Goal: Information Seeking & Learning: Compare options

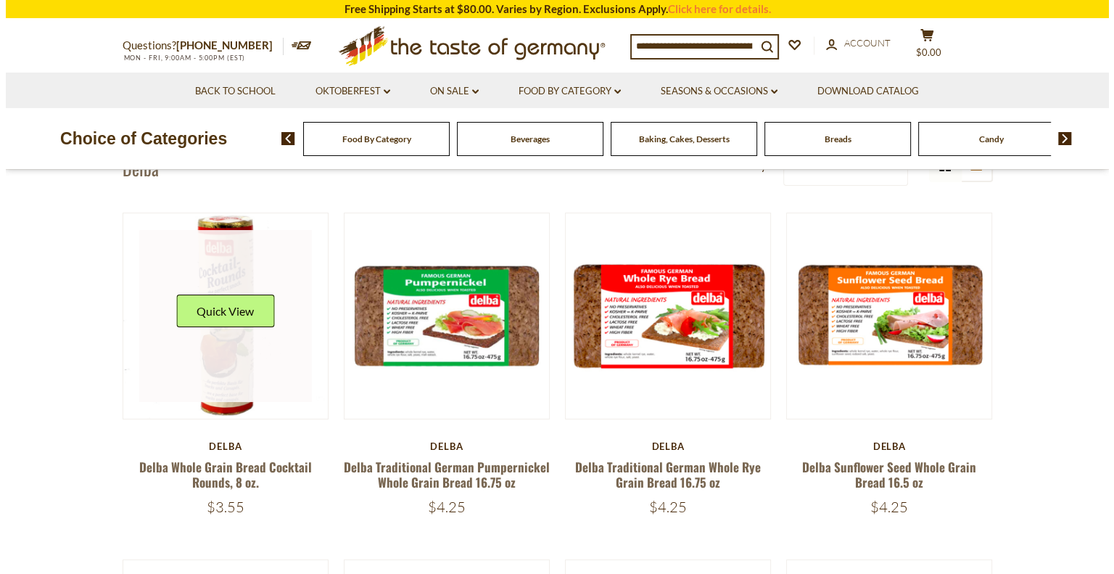
scroll to position [145, 0]
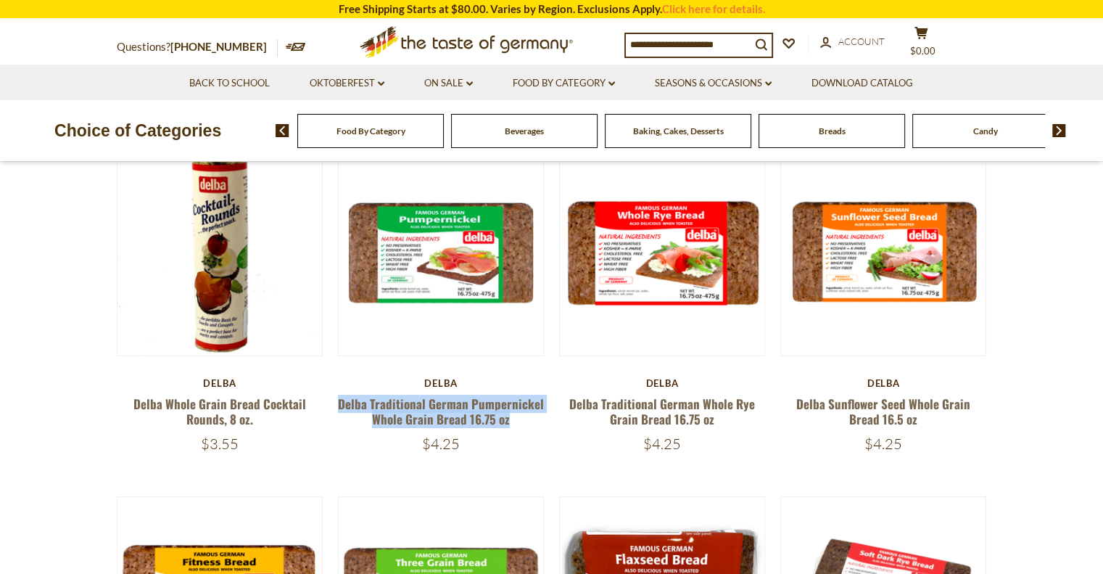
drag, startPoint x: 513, startPoint y: 424, endPoint x: 331, endPoint y: 403, distance: 182.4
copy link "Delba Traditional German Pumpernickel Whole Grain Bread 16.75 oz"
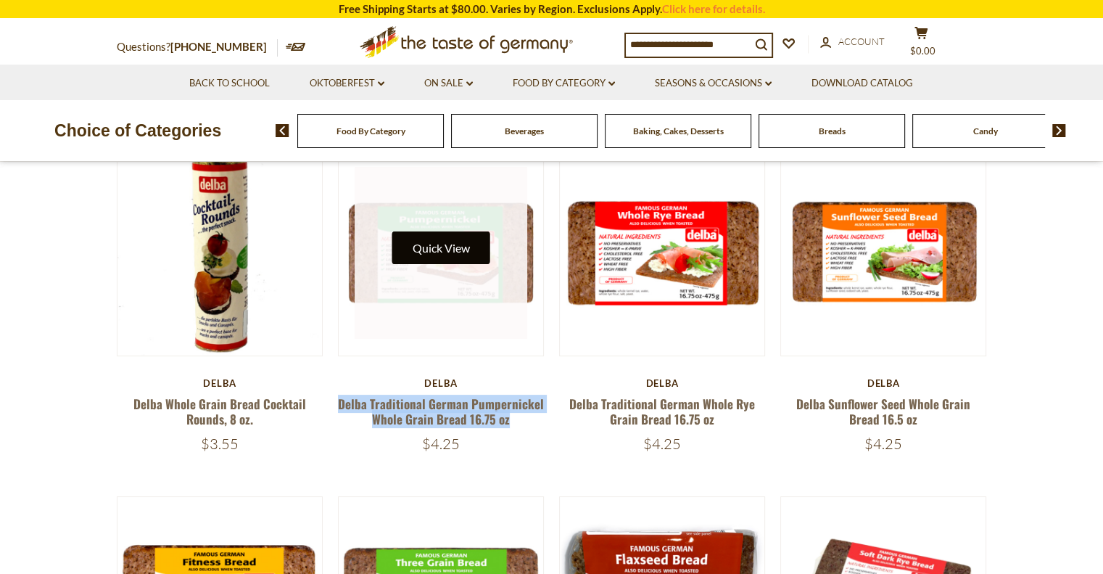
click at [453, 257] on button "Quick View" at bounding box center [441, 247] width 98 height 33
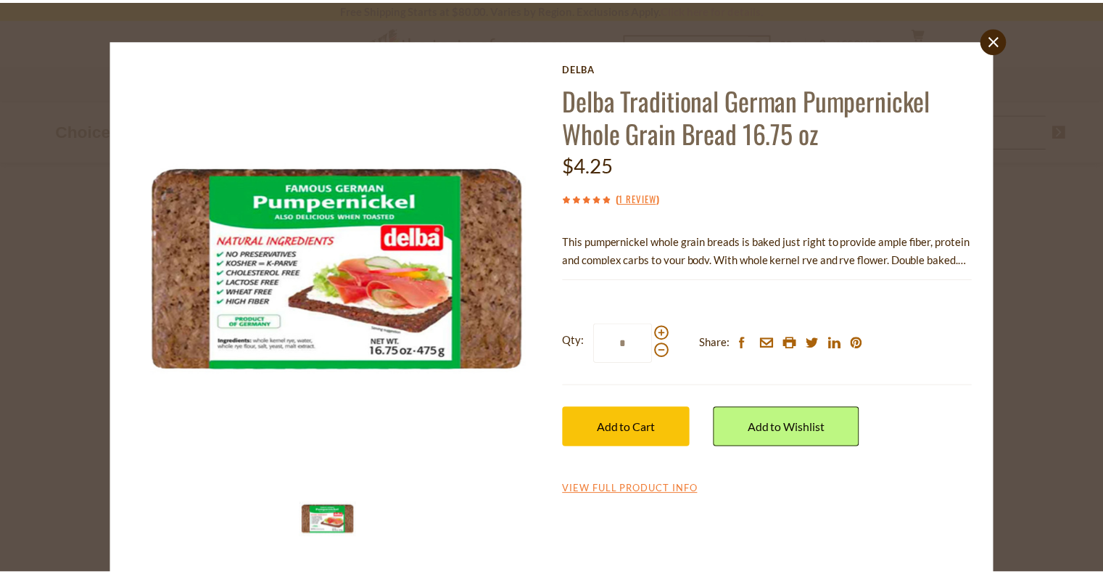
scroll to position [25, 0]
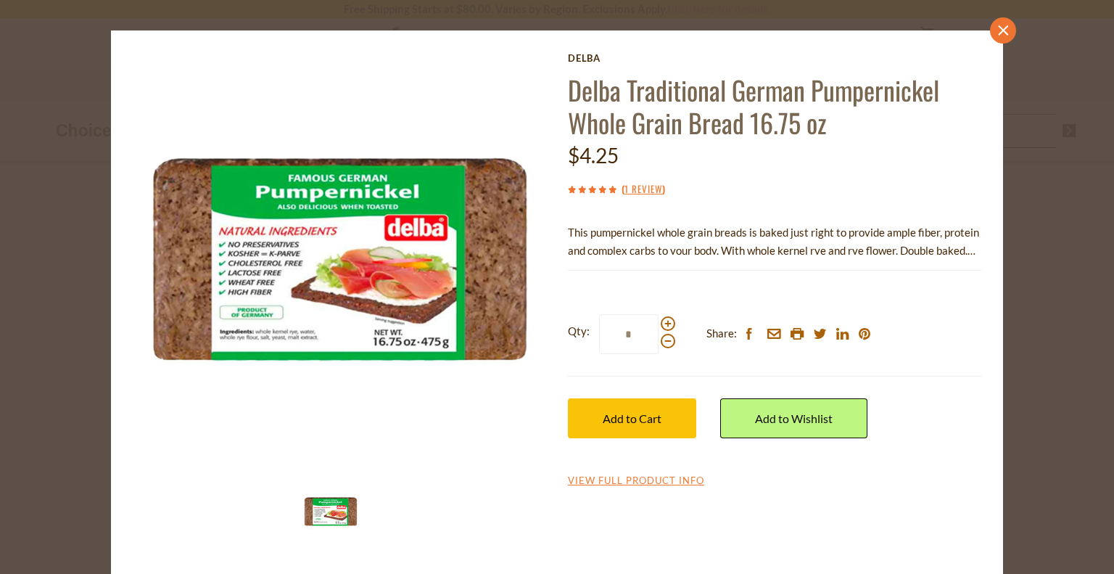
click at [992, 39] on link "close" at bounding box center [1003, 30] width 26 height 26
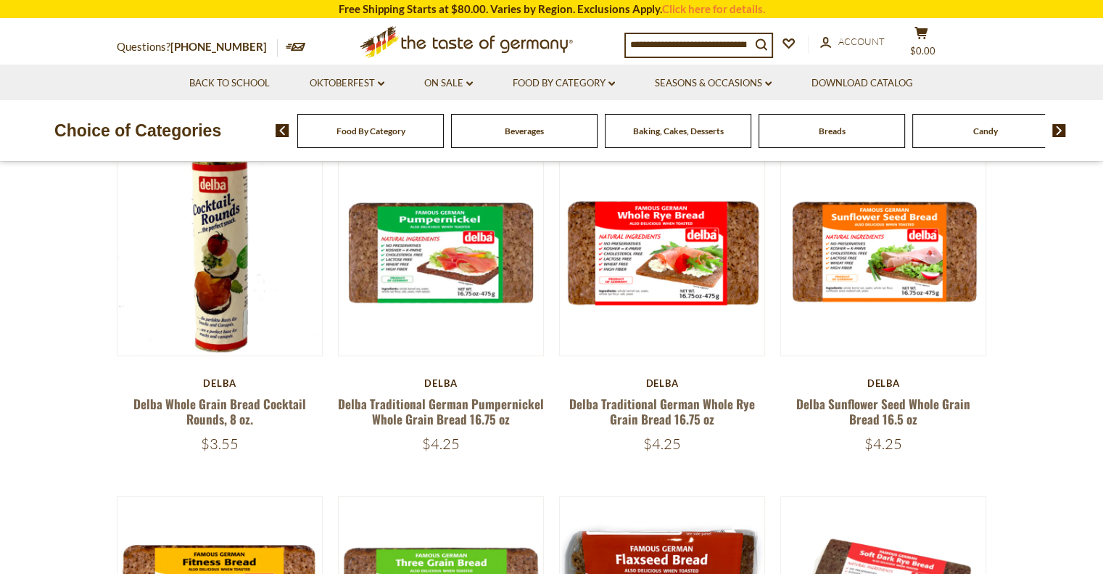
drag, startPoint x: 455, startPoint y: 243, endPoint x: 1054, endPoint y: 227, distance: 599.3
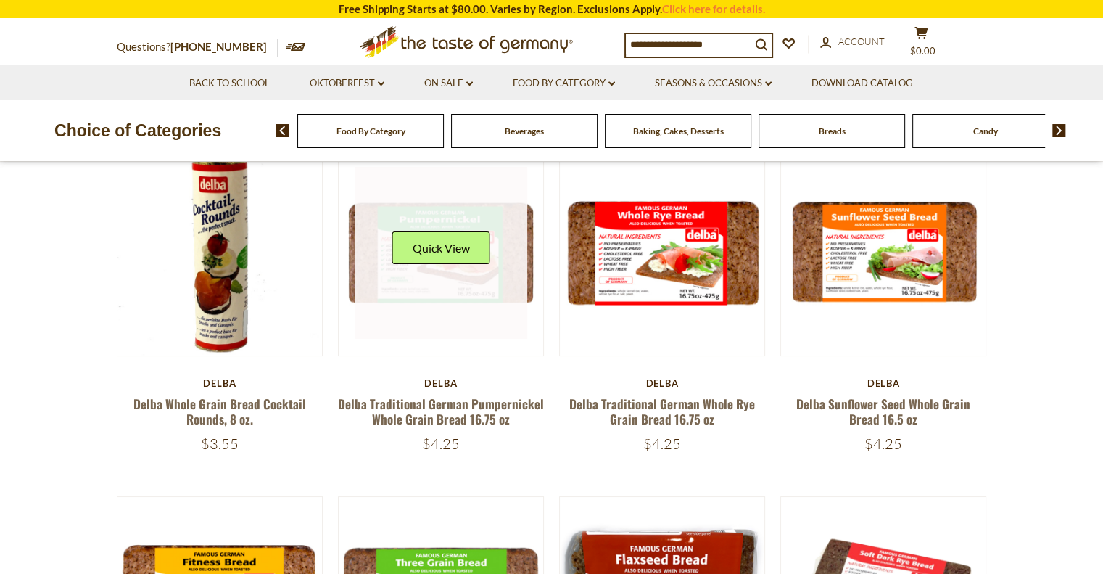
click at [463, 255] on button "Quick View" at bounding box center [441, 247] width 98 height 33
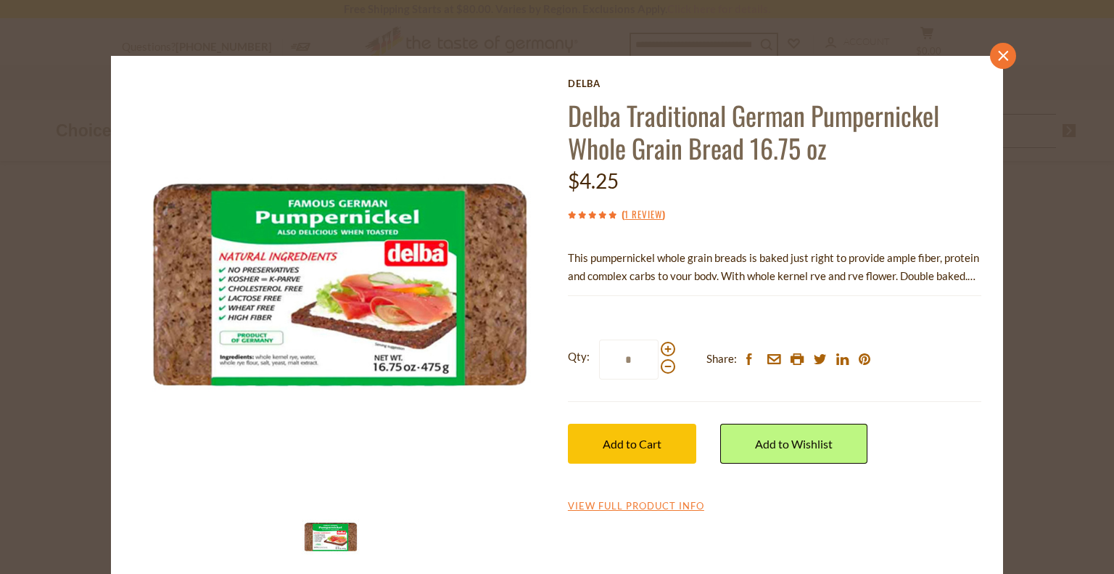
click at [1007, 54] on link "close" at bounding box center [1003, 56] width 26 height 26
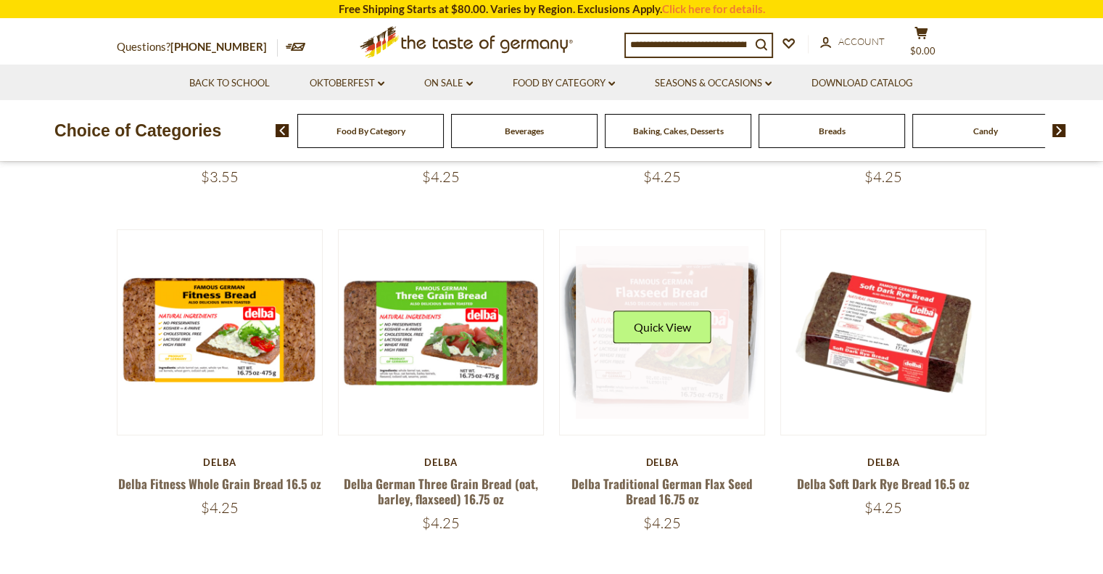
scroll to position [435, 0]
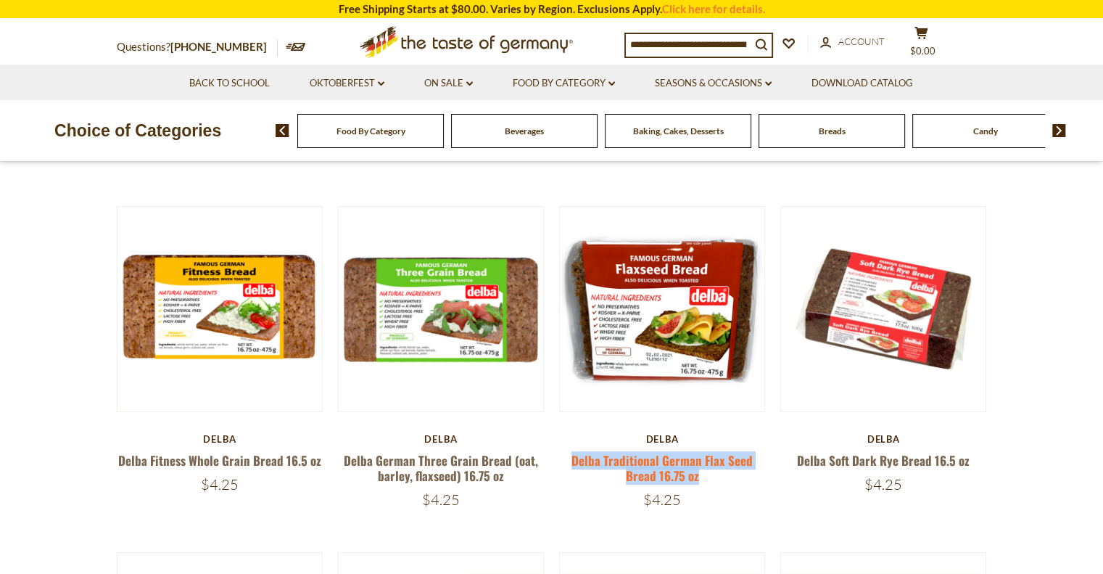
drag, startPoint x: 706, startPoint y: 481, endPoint x: 575, endPoint y: 463, distance: 132.5
click at [575, 463] on h5 "Delba Traditional German Flax Seed Bread 16.75 oz" at bounding box center [662, 468] width 207 height 31
copy link "Delba Traditional German Flax Seed Bread 16.75 oz"
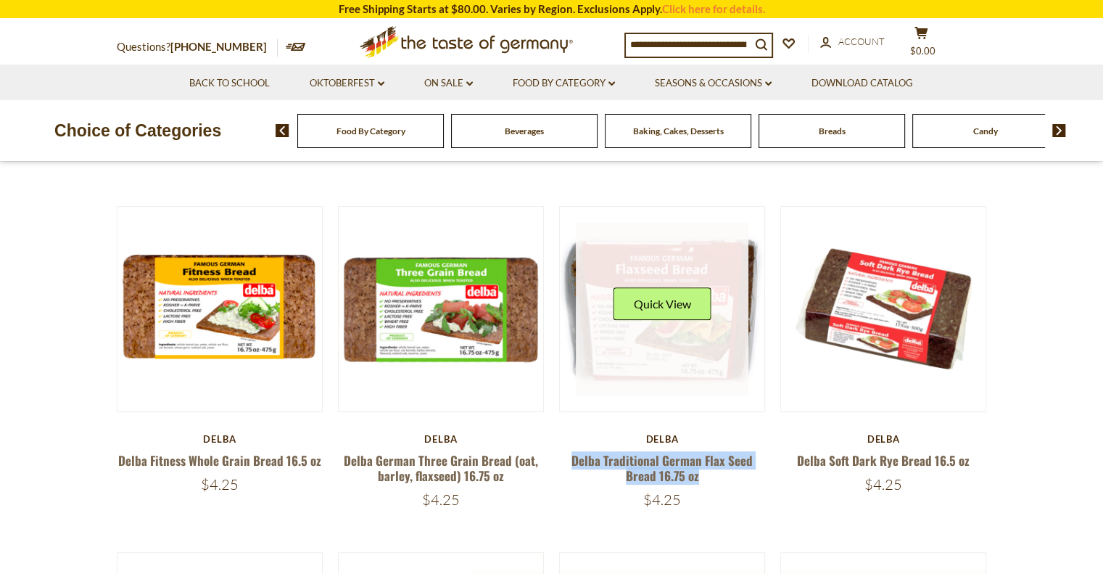
click at [682, 347] on link at bounding box center [662, 309] width 173 height 173
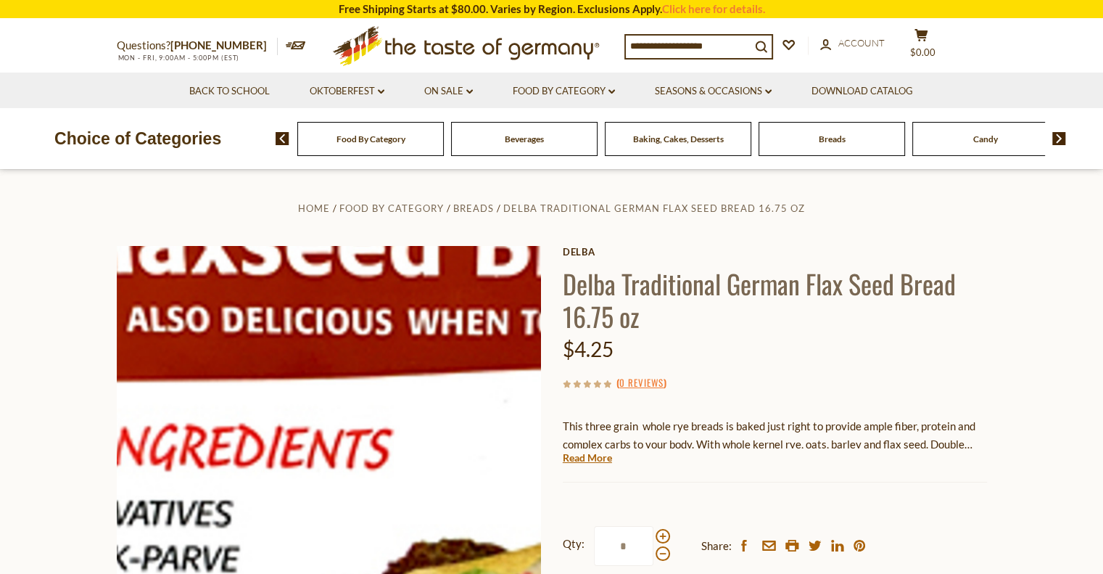
click at [300, 429] on img at bounding box center [329, 458] width 424 height 424
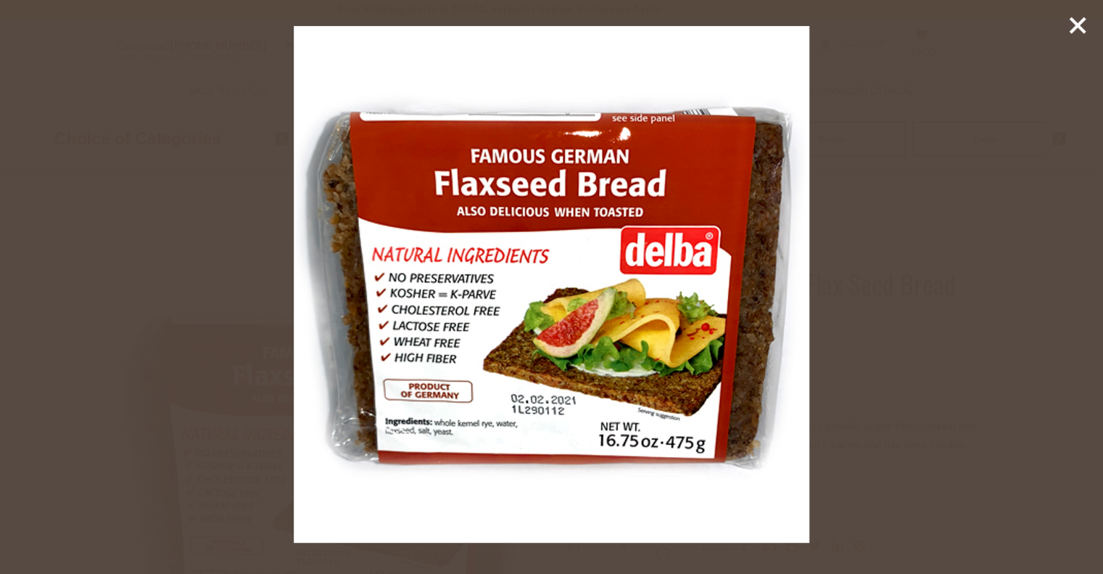
click at [1088, 18] on div at bounding box center [551, 287] width 1103 height 574
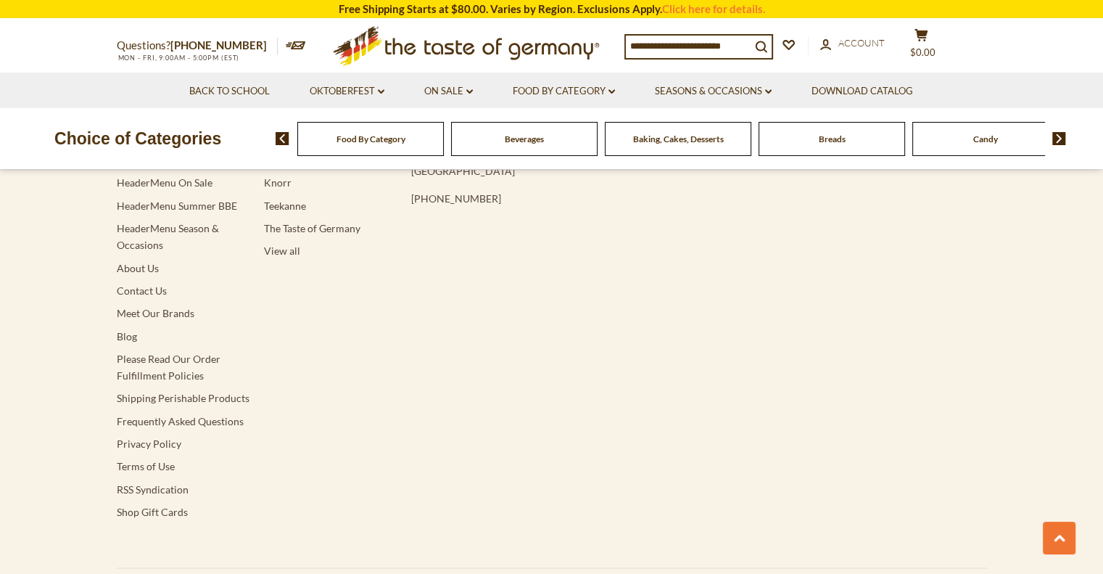
scroll to position [1983, 0]
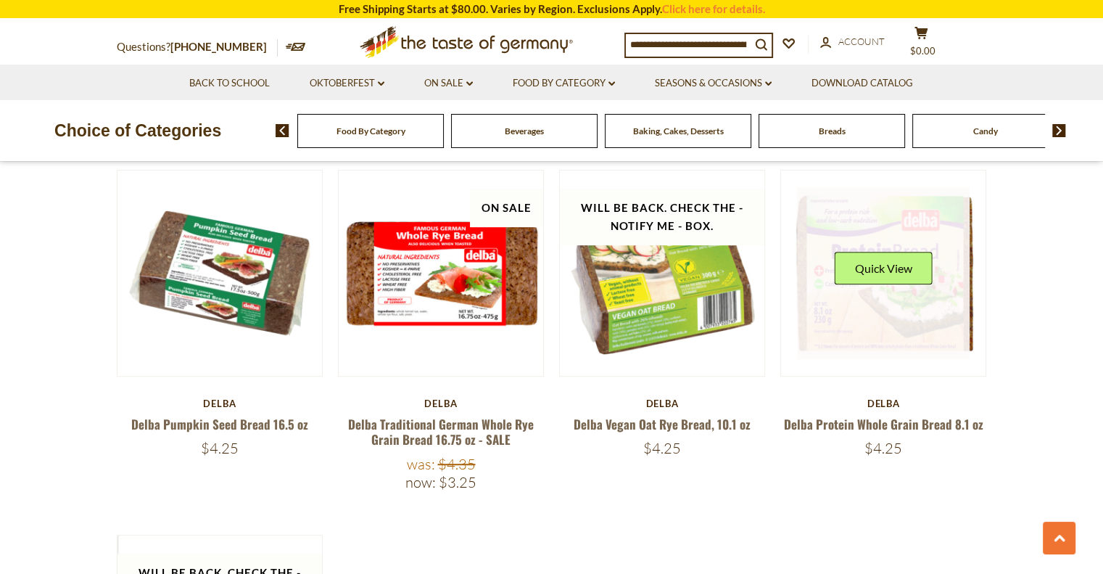
scroll to position [766, 0]
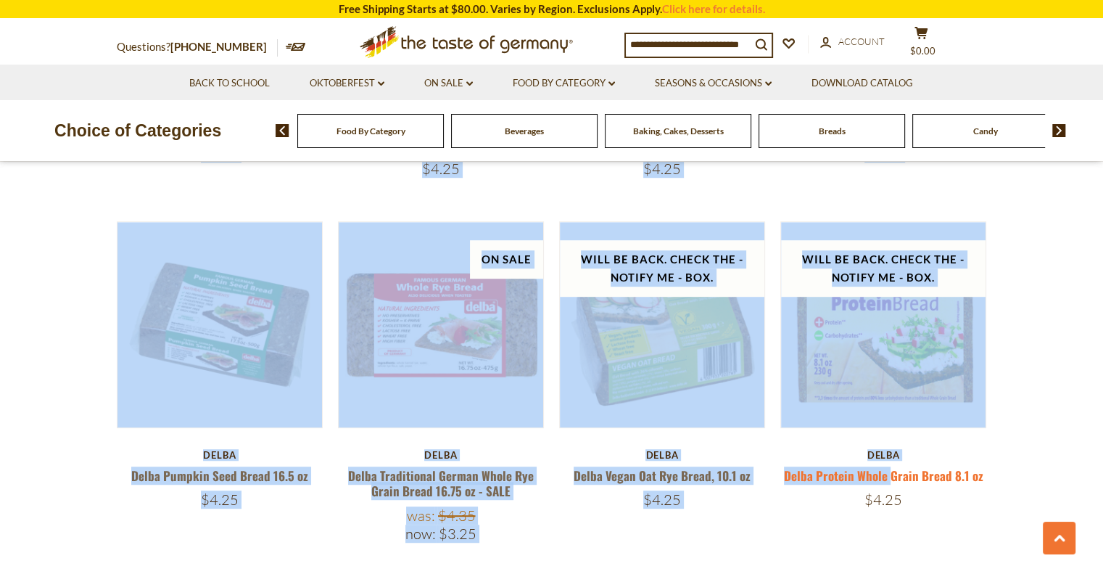
drag, startPoint x: 988, startPoint y: 478, endPoint x: 893, endPoint y: 475, distance: 94.3
click at [893, 475] on div "**********" at bounding box center [552, 197] width 892 height 1470
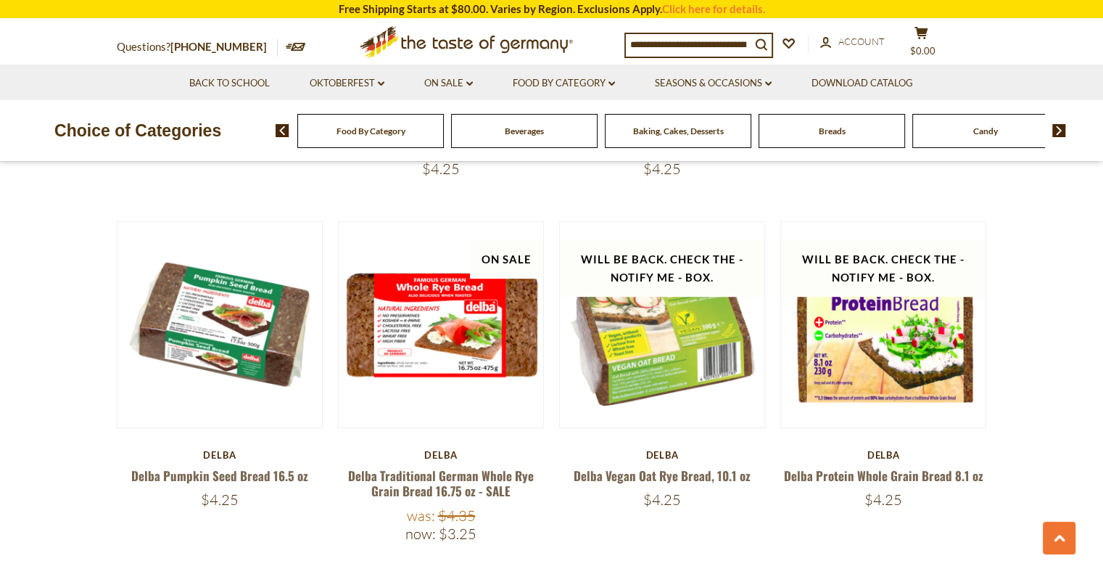
click at [1021, 470] on section "**********" at bounding box center [551, 197] width 1103 height 1586
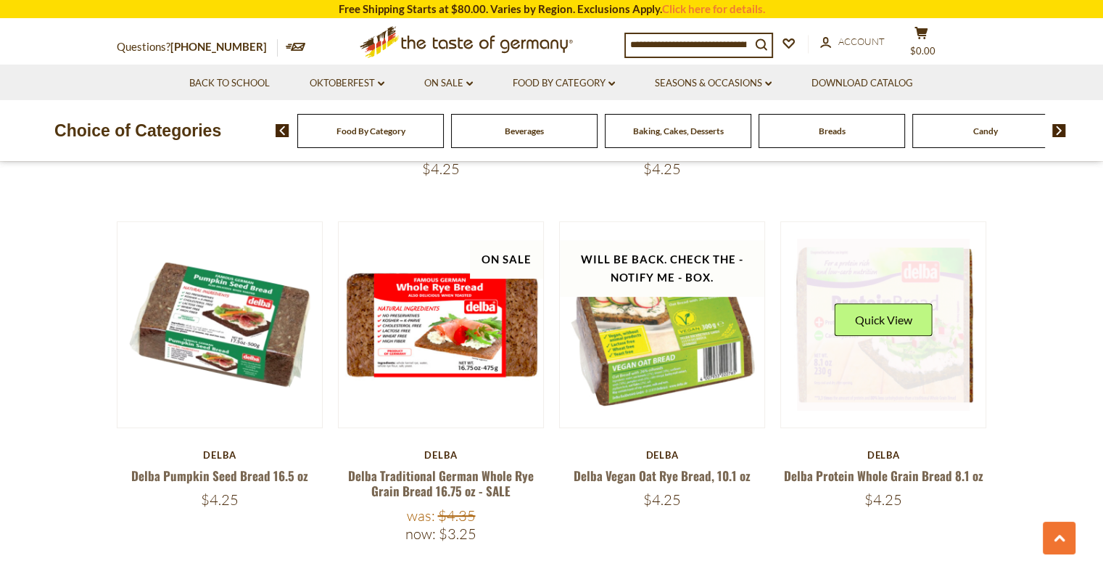
click at [890, 355] on link at bounding box center [883, 325] width 173 height 173
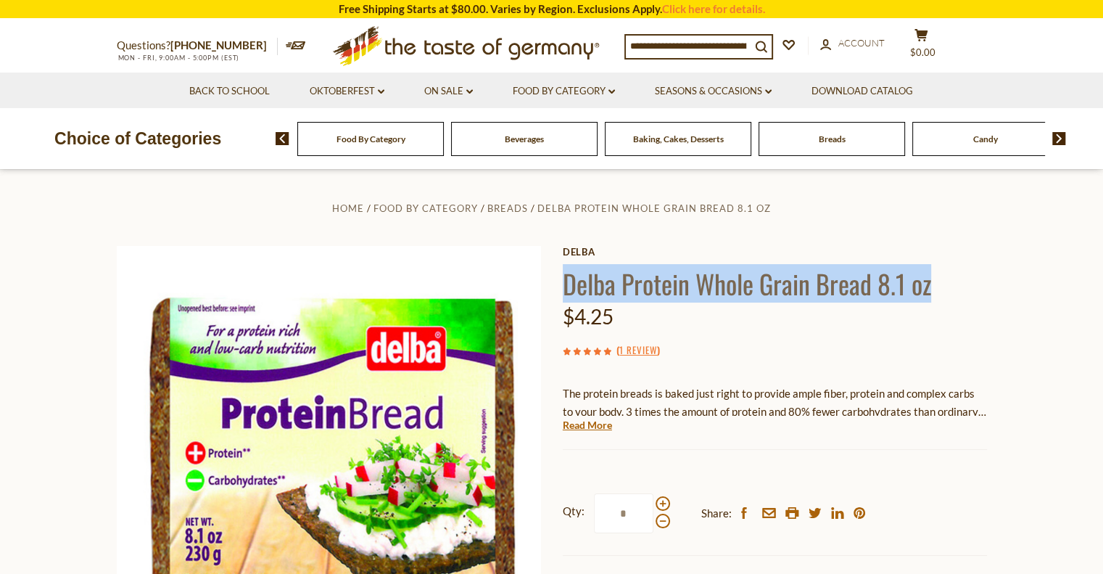
drag, startPoint x: 568, startPoint y: 286, endPoint x: 933, endPoint y: 284, distance: 364.8
click at [933, 284] on h1 "Delba Protein Whole Grain Bread 8.1 oz" at bounding box center [775, 283] width 424 height 33
copy h1 "Delba Protein Whole Grain Bread 8.1 oz"
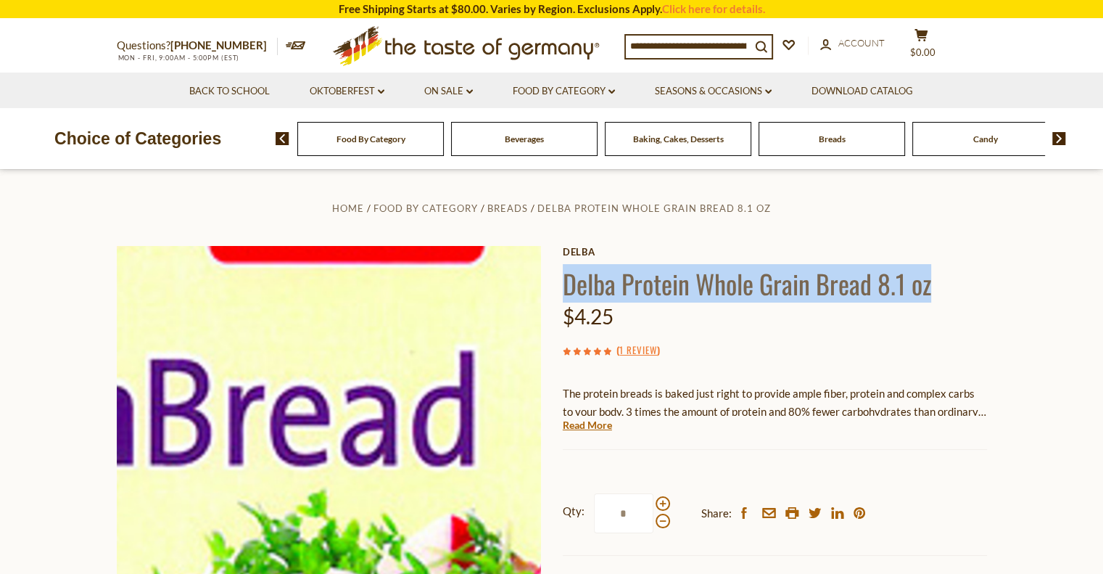
click at [429, 413] on img at bounding box center [329, 458] width 424 height 424
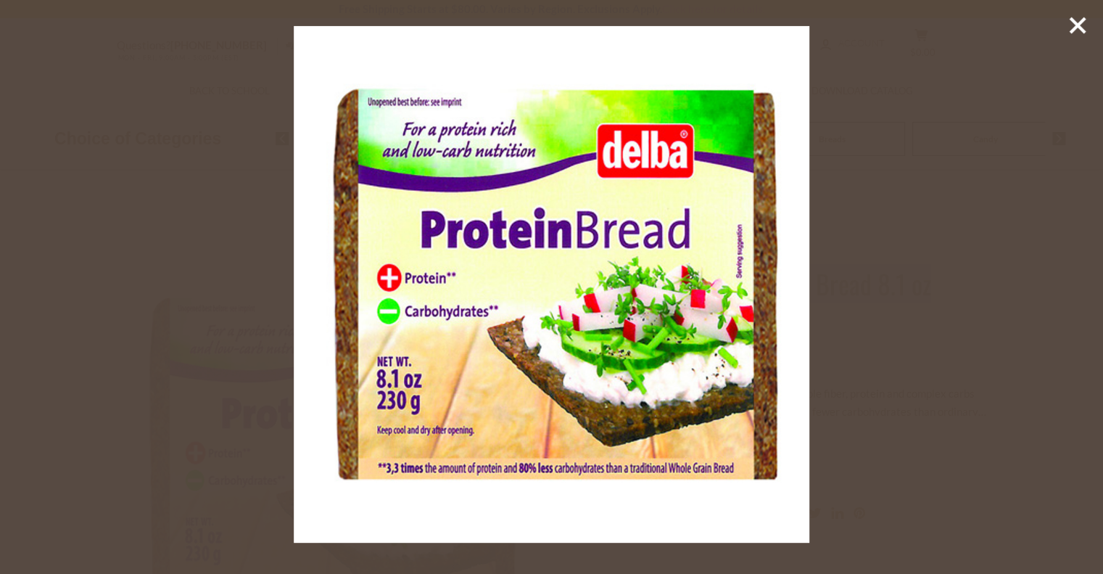
click at [1078, 30] on icon at bounding box center [1078, 26] width 22 height 22
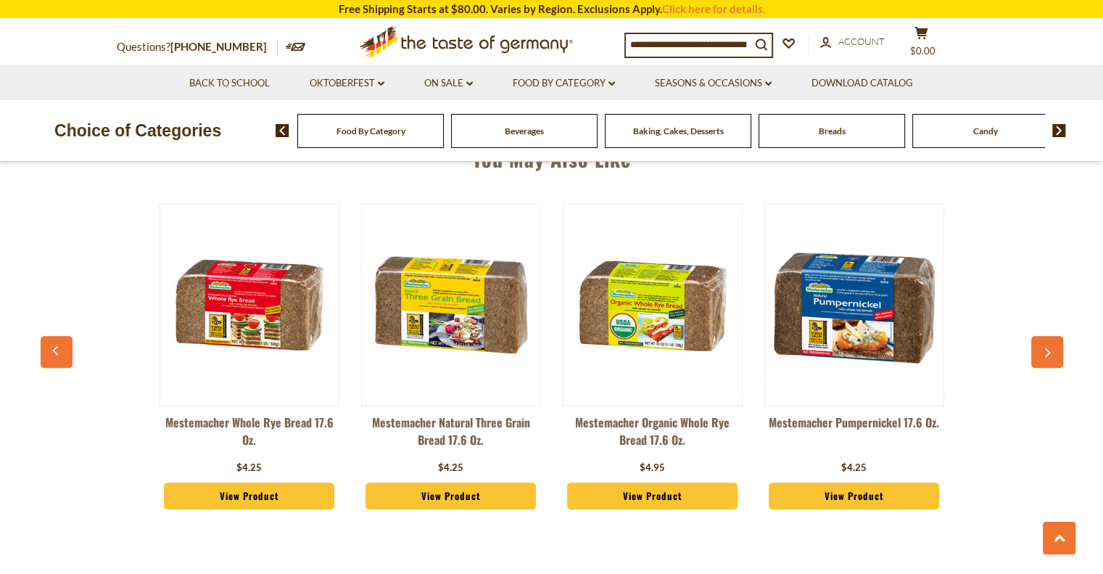
scroll to position [1160, 0]
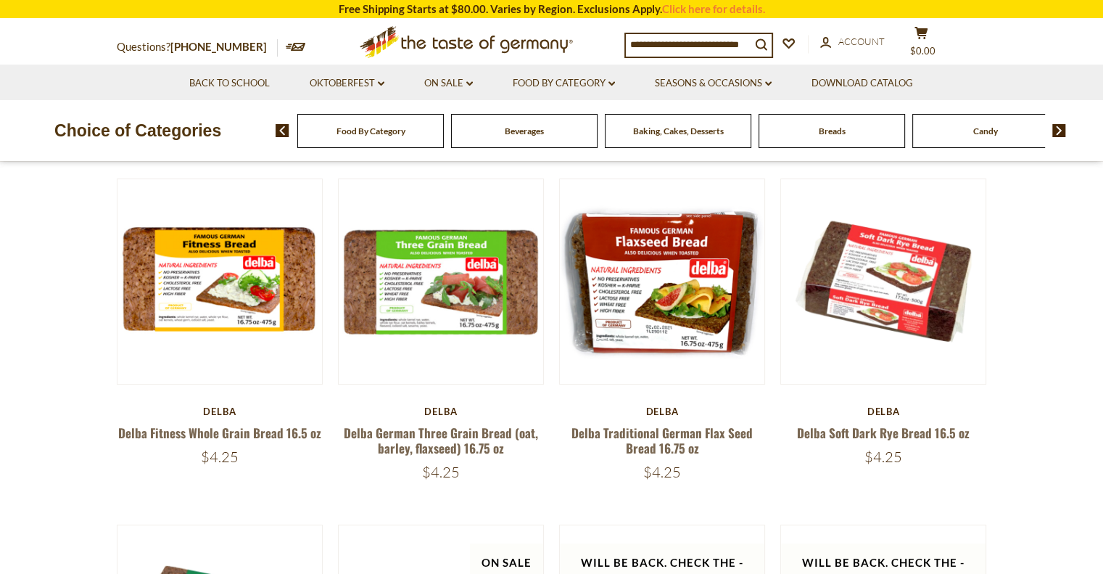
scroll to position [438, 0]
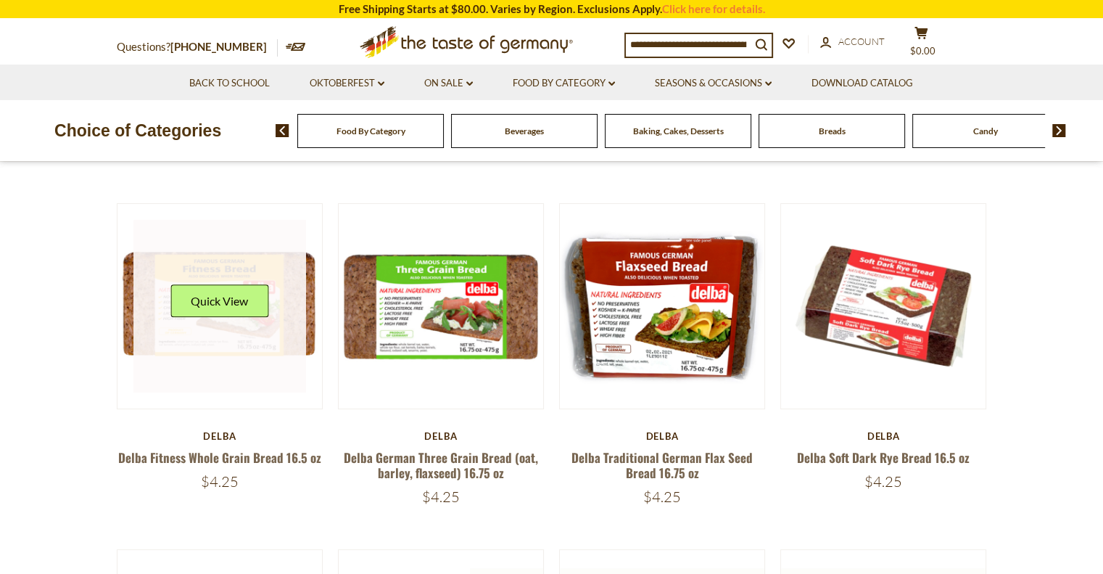
click at [205, 350] on link at bounding box center [219, 306] width 173 height 173
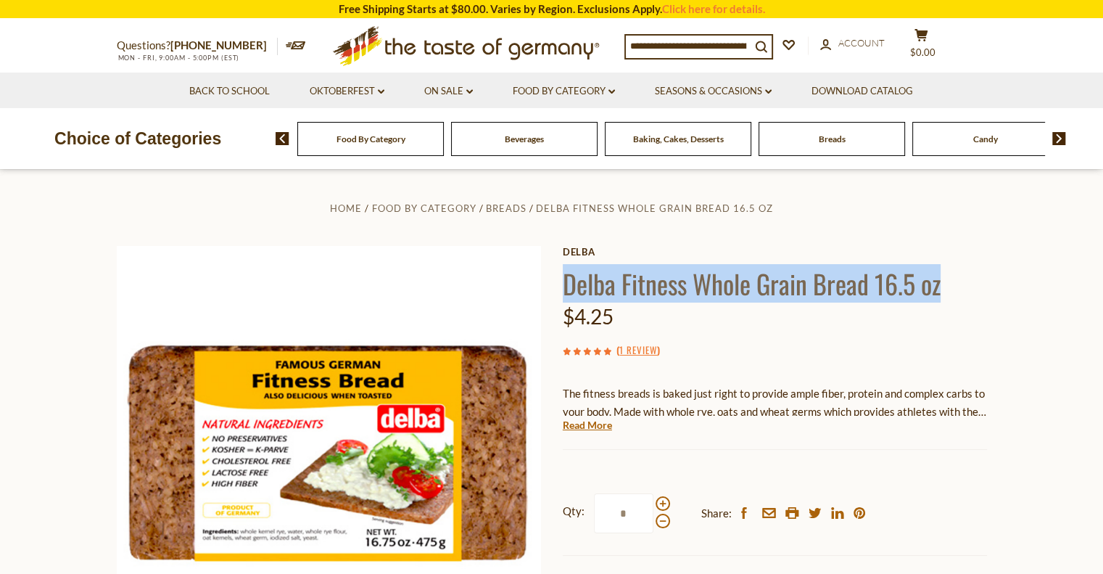
drag, startPoint x: 567, startPoint y: 281, endPoint x: 949, endPoint y: 280, distance: 382.2
click at [949, 280] on h1 "Delba Fitness Whole Grain Bread 16.5 oz" at bounding box center [775, 283] width 424 height 33
copy h1 "Delba Fitness Whole Grain Bread 16.5 oz"
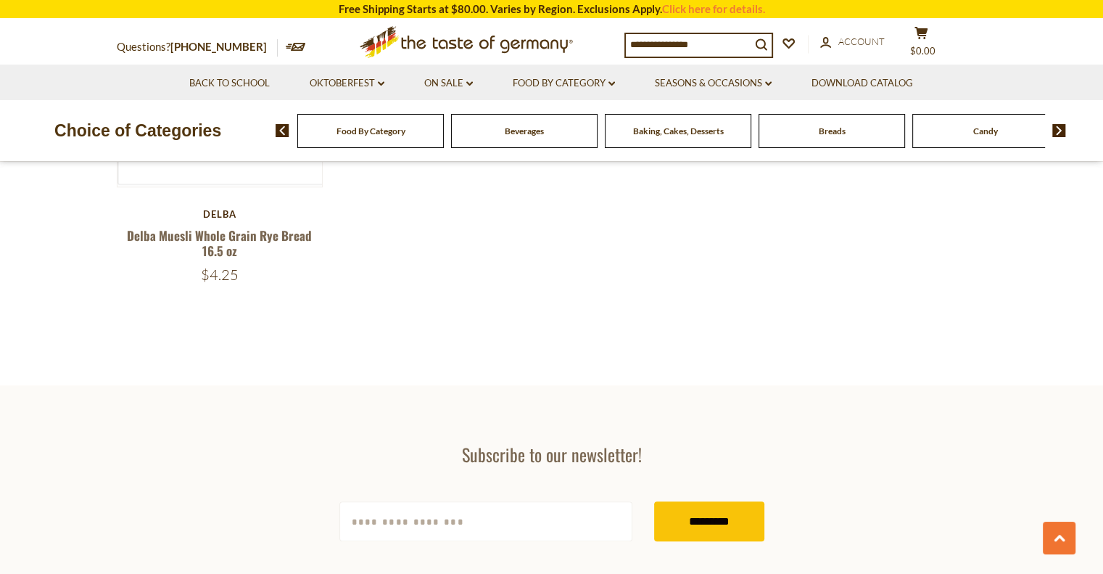
scroll to position [1201, 0]
